Goal: Task Accomplishment & Management: Manage account settings

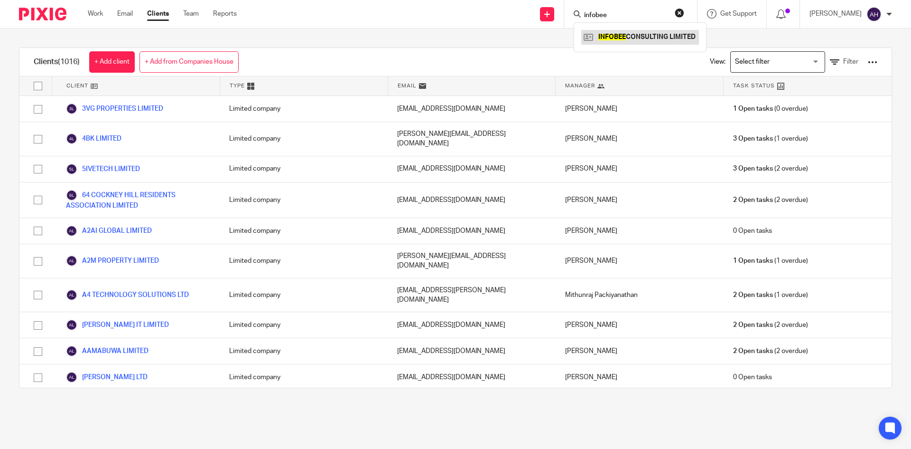
type input "infobee"
click at [620, 30] on link at bounding box center [640, 37] width 118 height 14
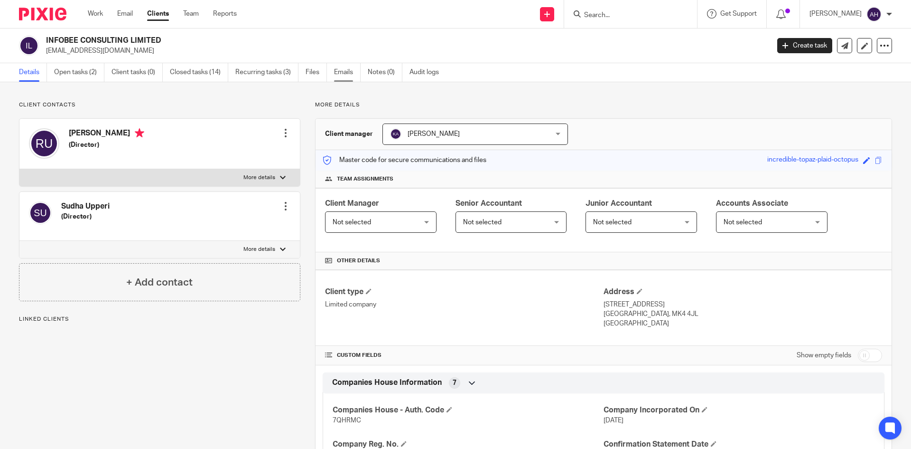
click at [339, 72] on link "Emails" at bounding box center [347, 72] width 27 height 19
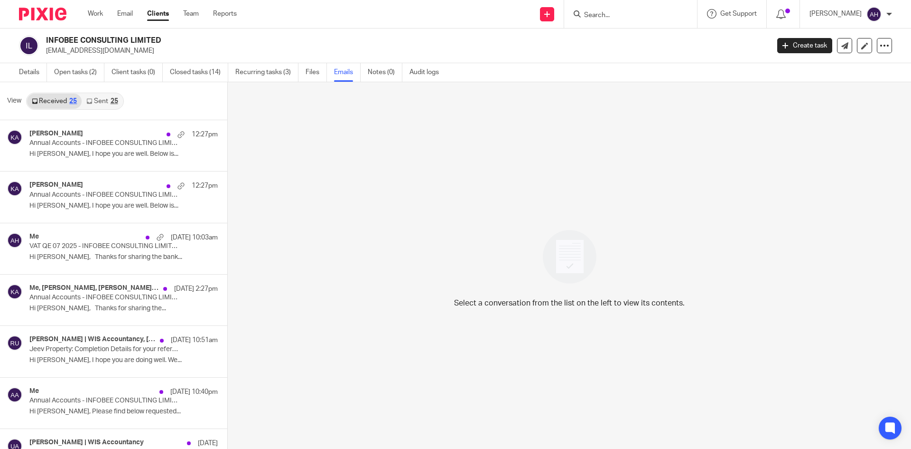
click at [116, 103] on div "25" at bounding box center [115, 101] width 8 height 7
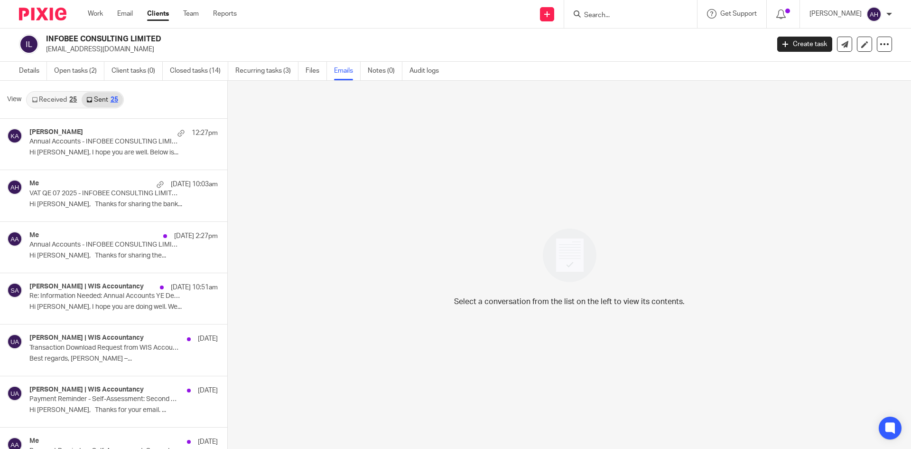
click at [68, 97] on link "Received 25" at bounding box center [54, 99] width 55 height 15
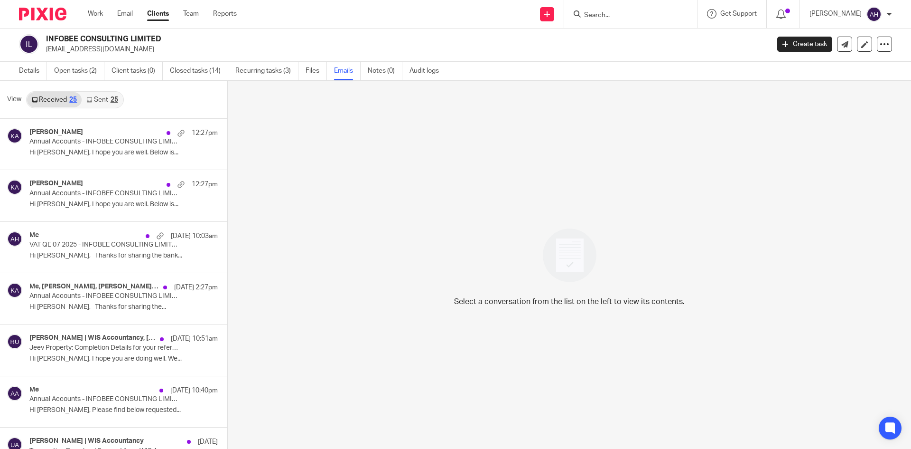
click at [94, 97] on link "Sent 25" at bounding box center [102, 99] width 41 height 15
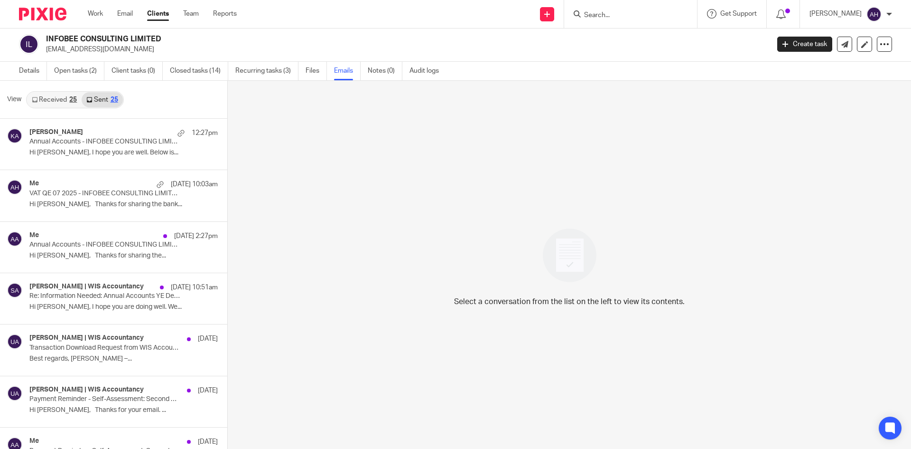
click at [47, 101] on link "Received 25" at bounding box center [54, 99] width 55 height 15
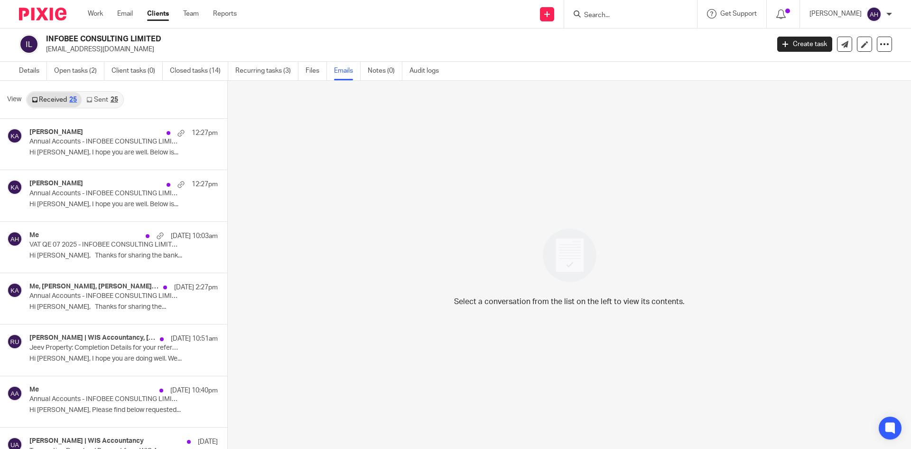
click at [112, 97] on div "25" at bounding box center [115, 99] width 8 height 7
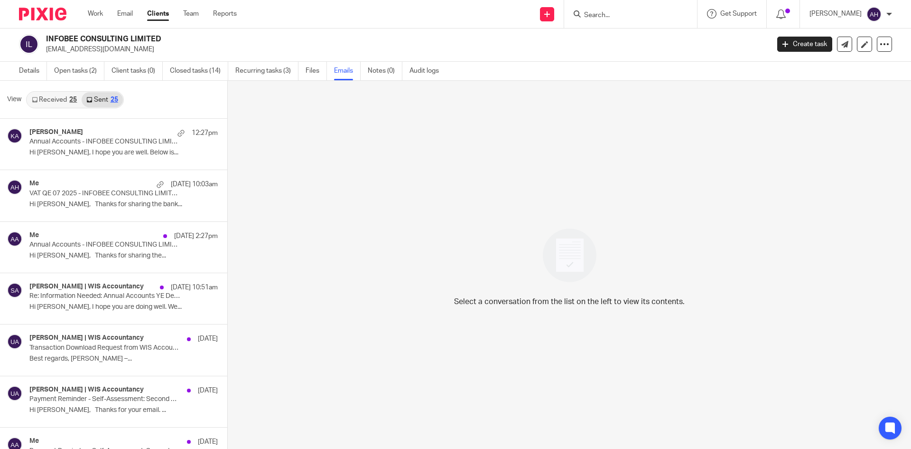
click at [70, 96] on div "25" at bounding box center [73, 99] width 8 height 7
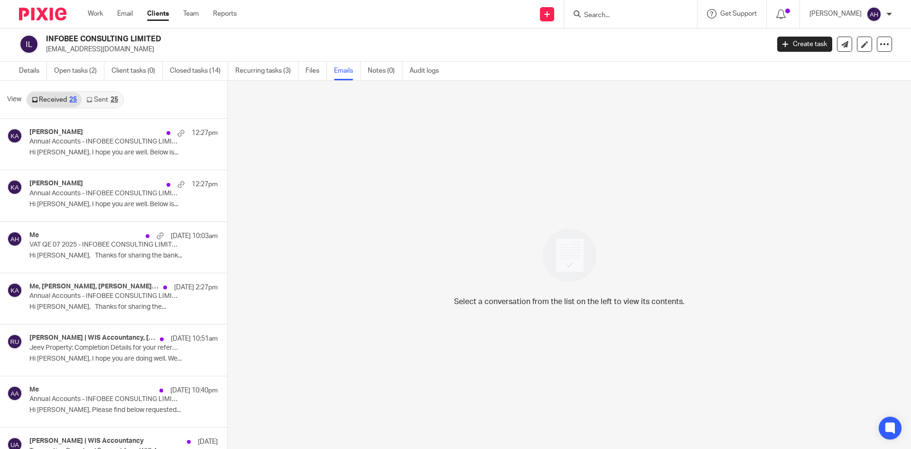
click at [91, 97] on icon at bounding box center [89, 100] width 6 height 6
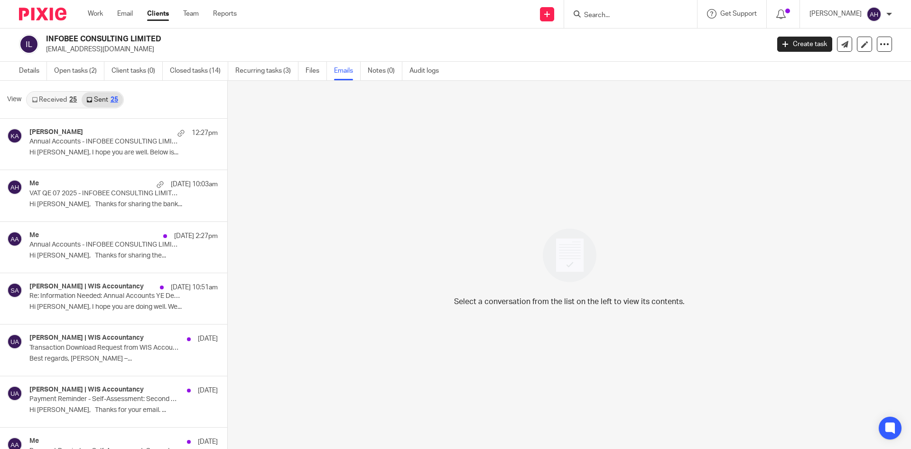
click at [75, 96] on div "25" at bounding box center [73, 99] width 8 height 7
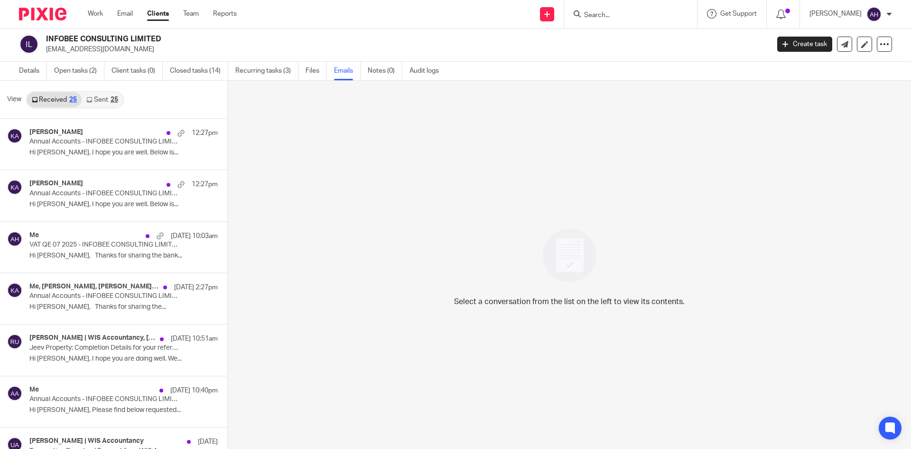
click at [83, 95] on link "Sent 25" at bounding box center [102, 99] width 41 height 15
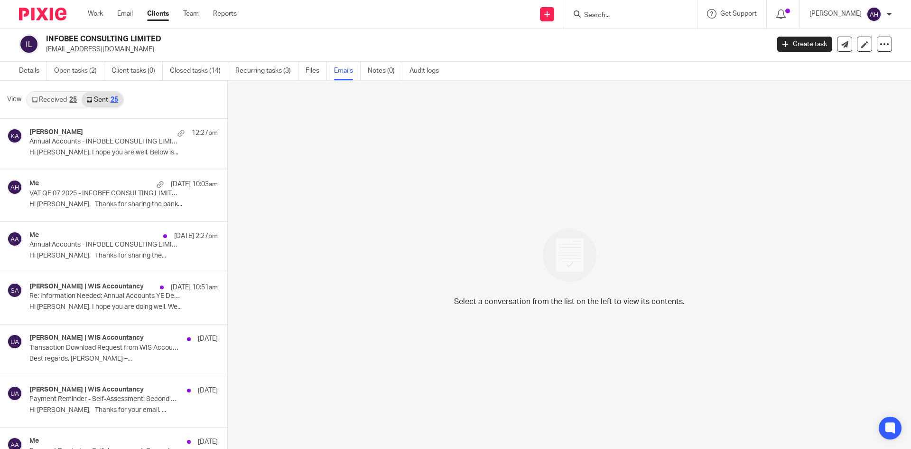
click at [66, 95] on link "Received 25" at bounding box center [54, 99] width 55 height 15
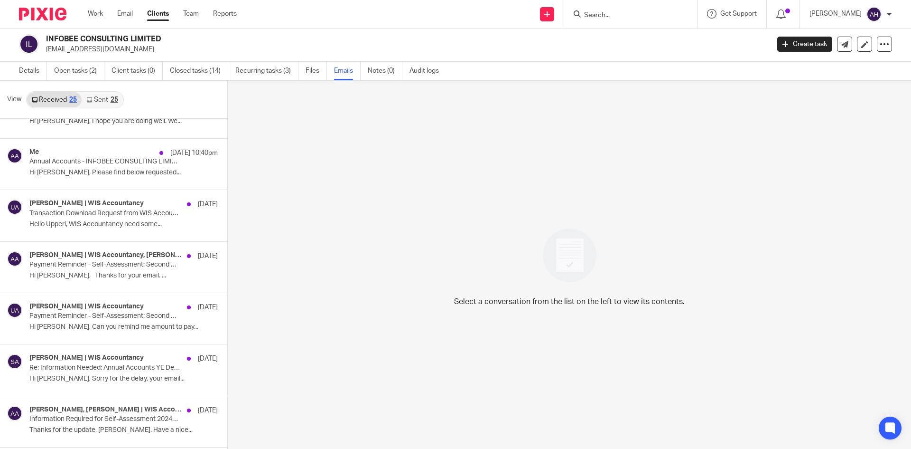
scroll to position [0, 0]
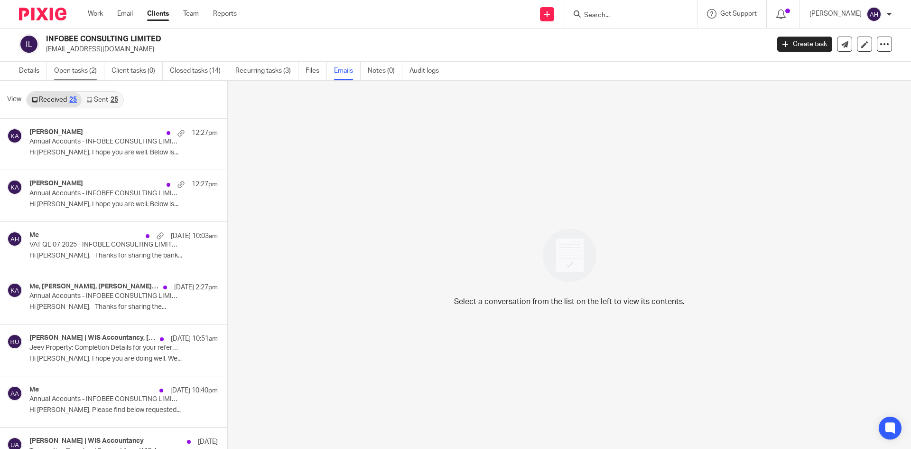
click at [85, 76] on link "Open tasks (2)" at bounding box center [79, 71] width 50 height 19
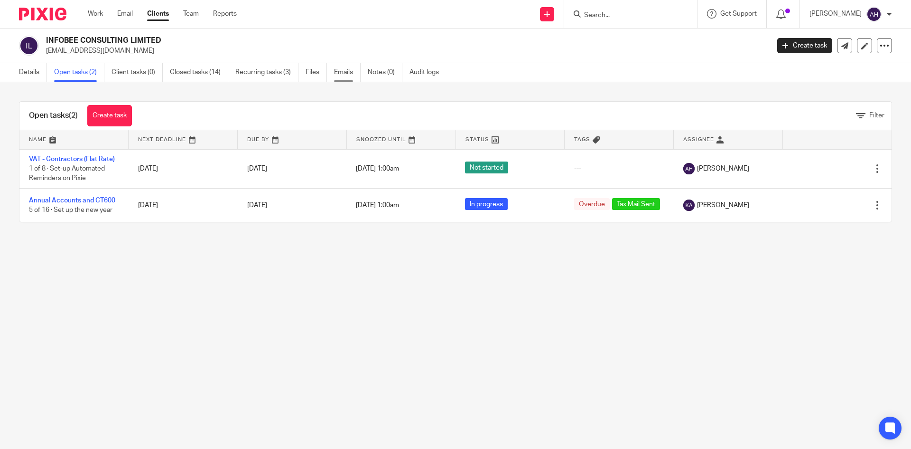
click at [354, 75] on link "Emails" at bounding box center [347, 72] width 27 height 19
